Goal: Task Accomplishment & Management: Manage account settings

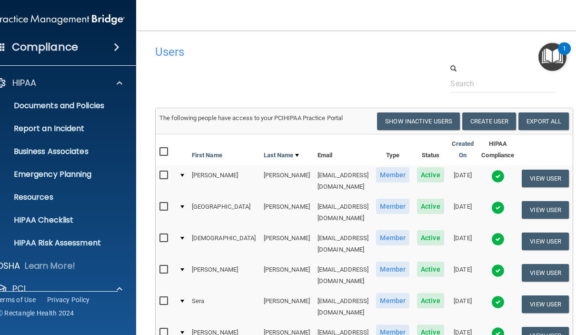
select select "20"
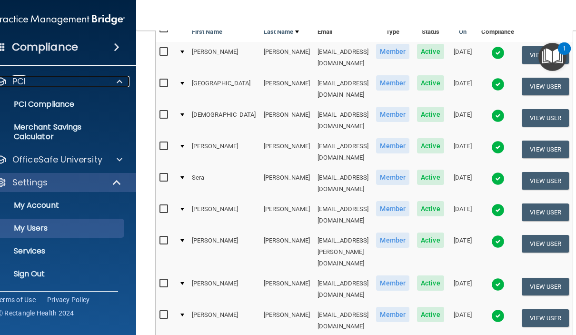
scroll to position [286, 0]
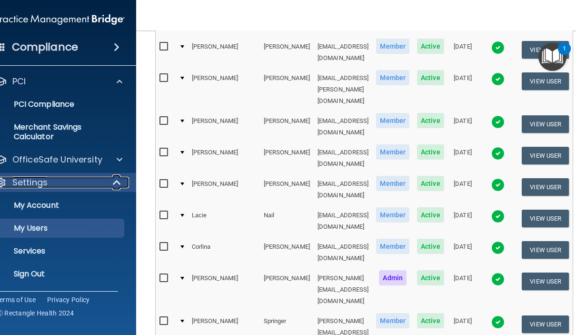
click at [58, 184] on div "Settings" at bounding box center [47, 182] width 118 height 11
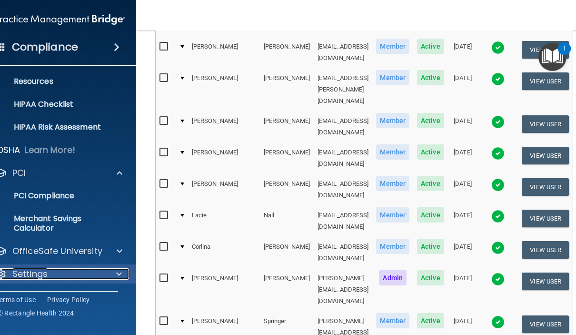
scroll to position [116, 0]
click at [122, 272] on span at bounding box center [119, 273] width 6 height 11
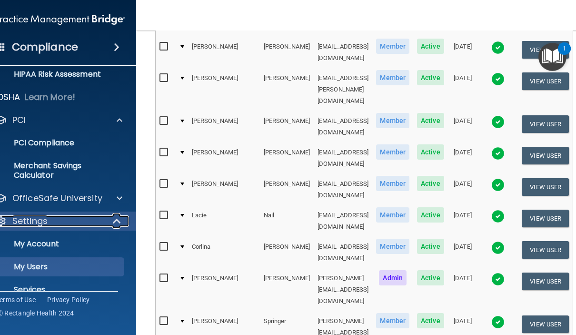
scroll to position [207, 0]
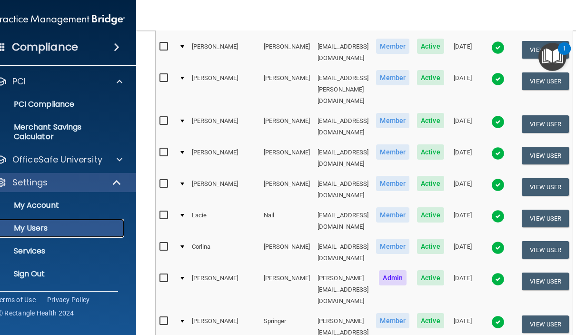
click at [67, 230] on p "My Users" at bounding box center [55, 228] width 130 height 10
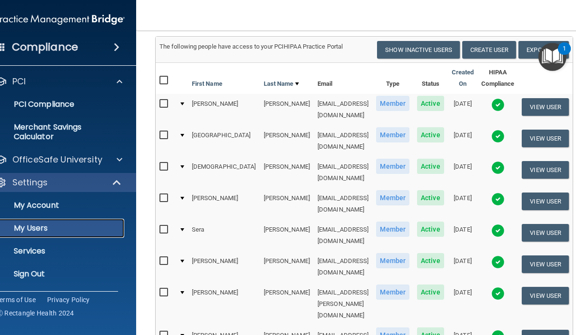
scroll to position [95, 0]
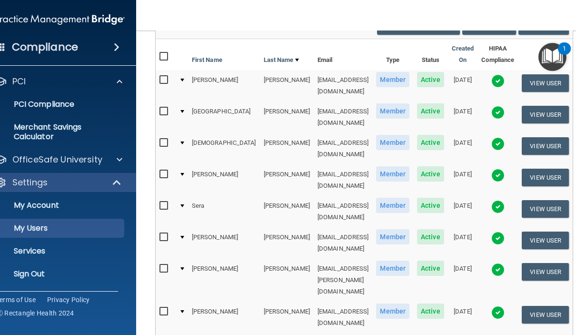
click at [167, 84] on input "checkbox" at bounding box center [165, 80] width 11 height 8
checkbox input "true"
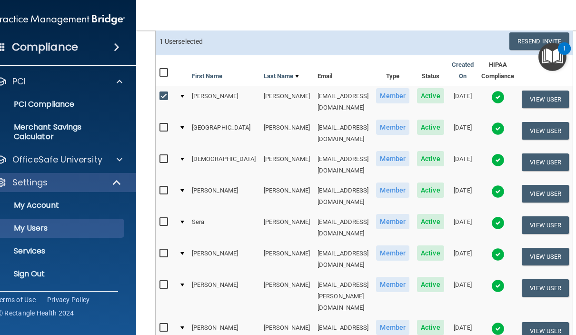
scroll to position [0, 0]
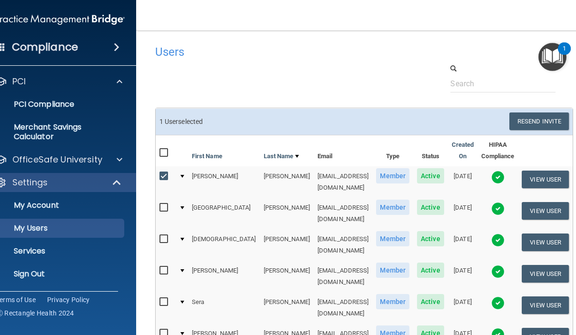
click at [171, 204] on input "checkbox" at bounding box center [165, 208] width 11 height 8
checkbox input "true"
click at [168, 235] on input "checkbox" at bounding box center [165, 239] width 11 height 8
checkbox input "true"
click at [163, 261] on td at bounding box center [166, 276] width 20 height 31
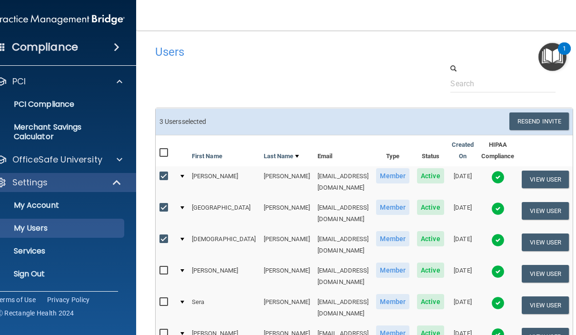
click at [167, 265] on label at bounding box center [166, 270] width 12 height 11
click at [167, 267] on input "checkbox" at bounding box center [165, 271] width 11 height 8
checkbox input "true"
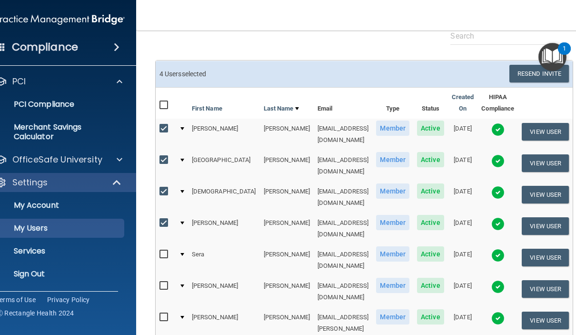
click at [169, 282] on input "checkbox" at bounding box center [165, 286] width 11 height 8
checkbox input "true"
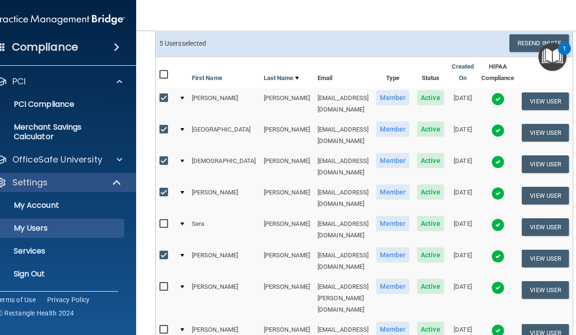
scroll to position [95, 0]
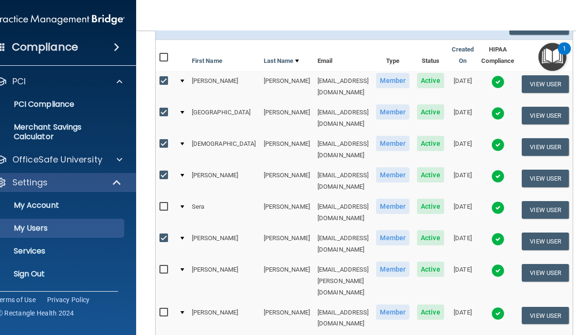
click at [166, 266] on input "checkbox" at bounding box center [165, 270] width 11 height 8
checkbox input "true"
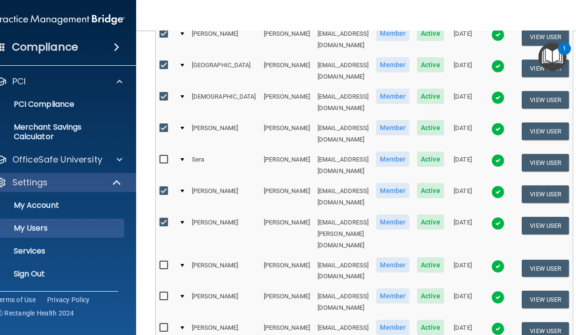
scroll to position [143, 0]
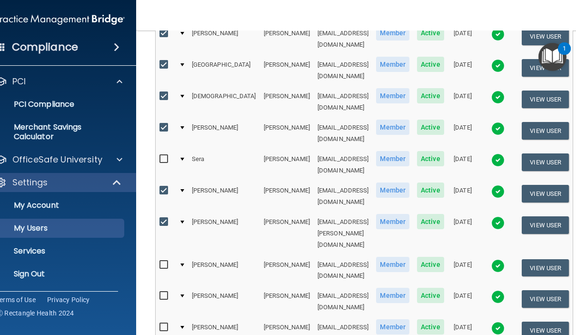
click at [166, 292] on input "checkbox" at bounding box center [165, 296] width 11 height 8
checkbox input "true"
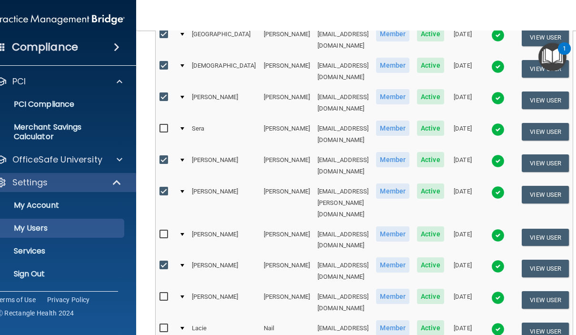
scroll to position [191, 0]
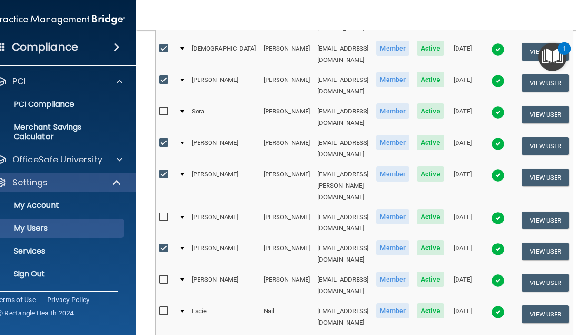
click at [170, 276] on input "checkbox" at bounding box center [165, 280] width 11 height 8
checkbox input "true"
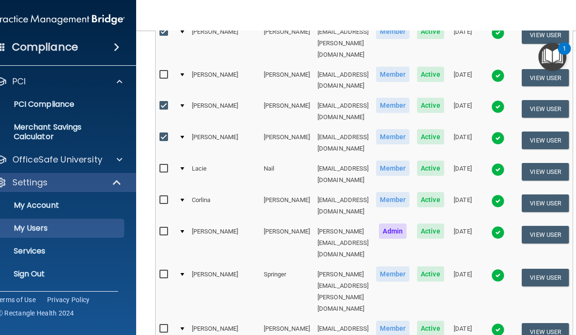
scroll to position [333, 0]
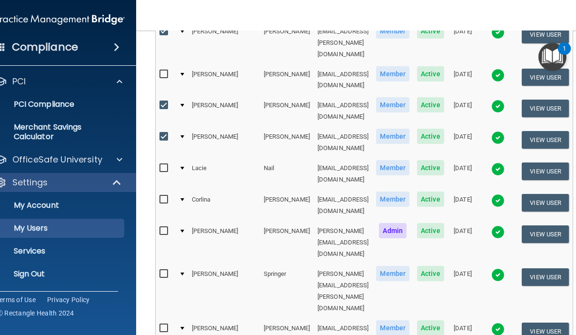
click at [169, 164] on input "checkbox" at bounding box center [165, 168] width 11 height 8
checkbox input "true"
click at [164, 270] on input "checkbox" at bounding box center [165, 274] width 11 height 8
checkbox input "true"
click at [171, 324] on input "checkbox" at bounding box center [165, 328] width 11 height 8
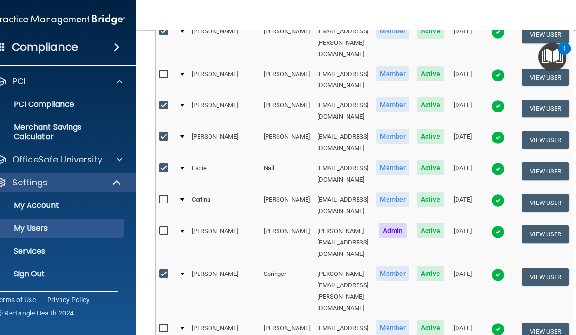
checkbox input "true"
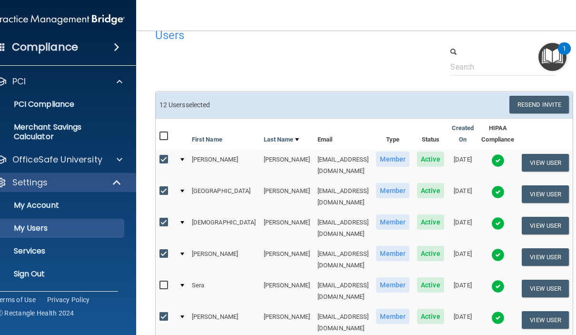
scroll to position [0, 0]
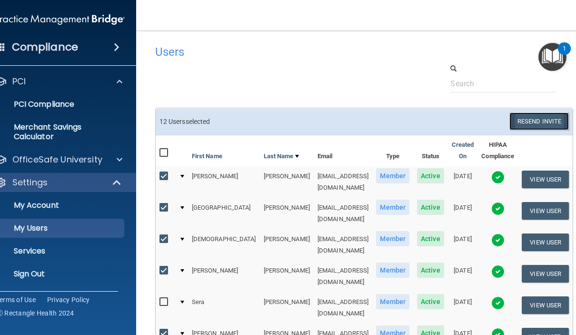
click at [533, 119] on button "Resend Invite" at bounding box center [540, 121] width 60 height 18
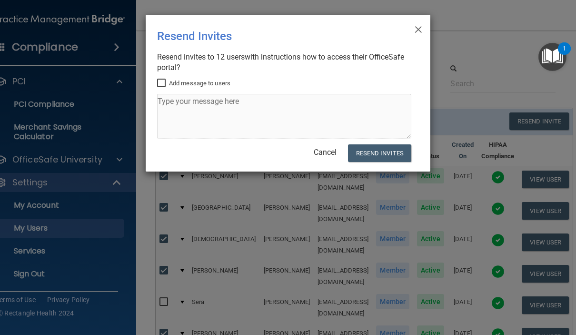
click at [158, 82] on input "Add message to users" at bounding box center [162, 84] width 11 height 8
checkbox input "true"
click at [188, 120] on textarea at bounding box center [284, 116] width 254 height 45
type textarea "T"
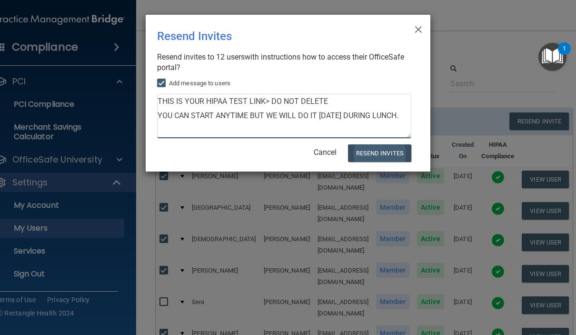
type textarea "THIS IS YOUR HIPAA TEST LINK> DO NOT DELETE YOU CAN START ANYTIME BUT WE WILL D…"
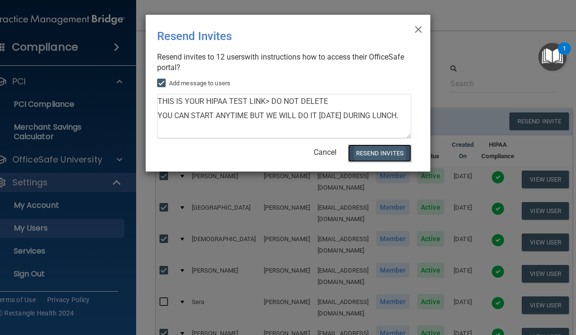
click at [384, 155] on button "Resend Invites" at bounding box center [379, 153] width 63 height 18
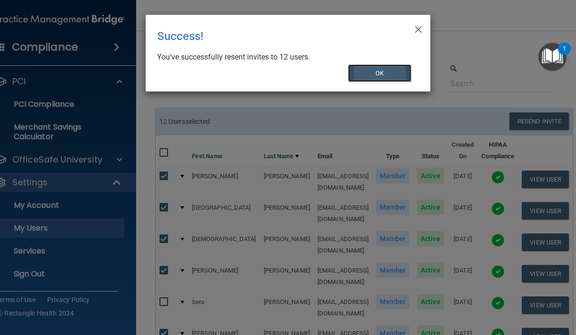
click at [383, 73] on button "OK" at bounding box center [380, 73] width 64 height 18
